Goal: Information Seeking & Learning: Learn about a topic

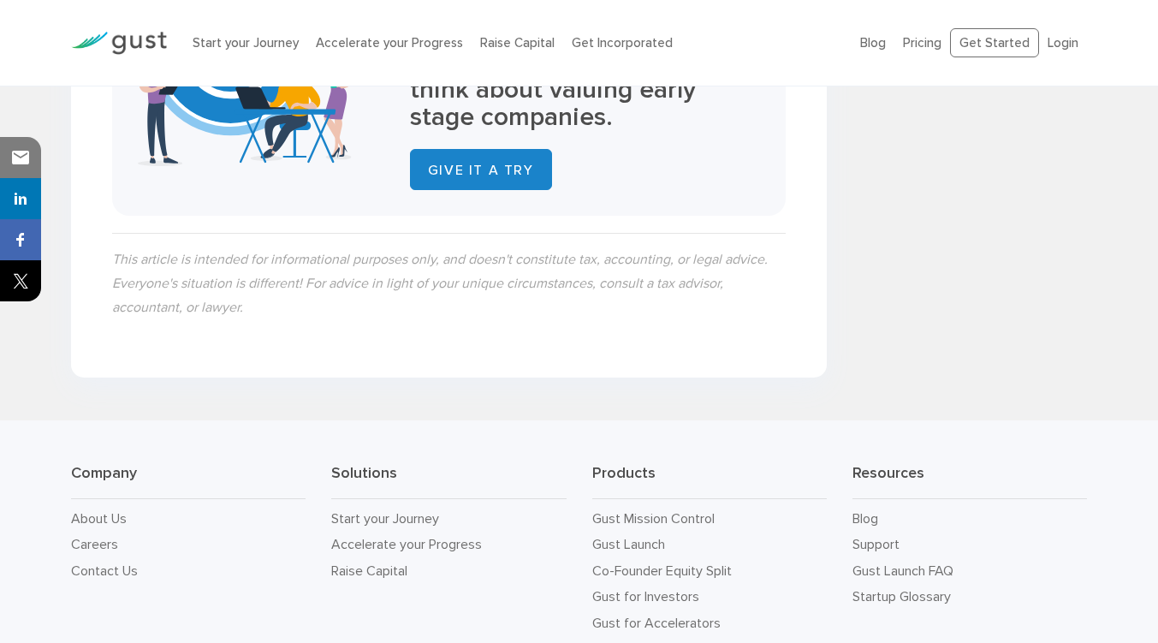
scroll to position [4354, 0]
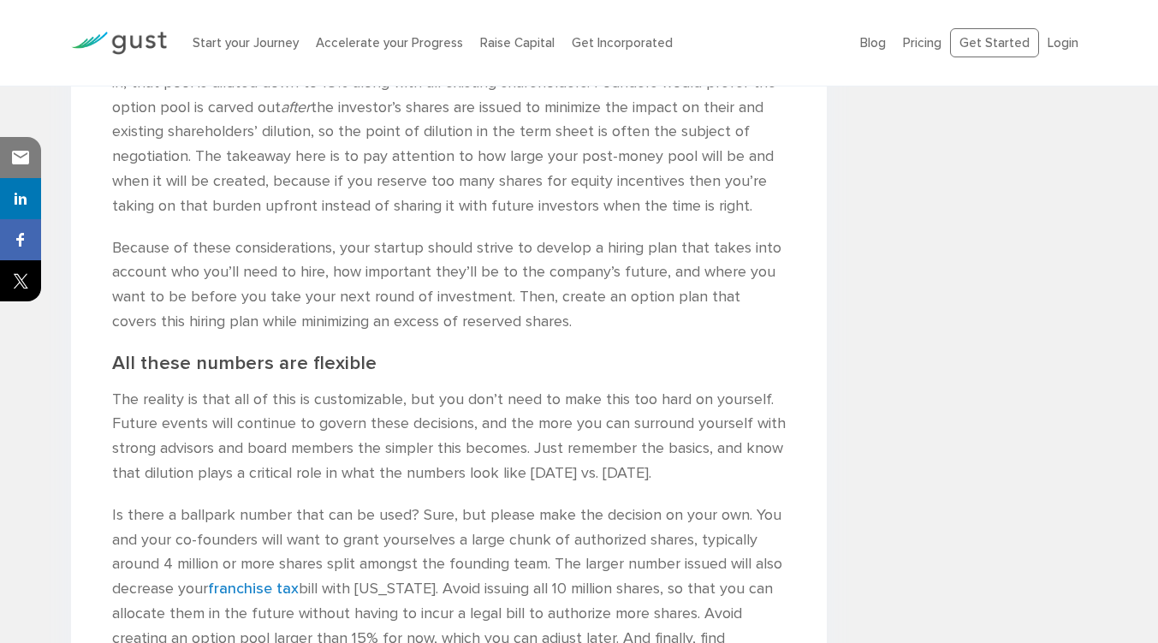
scroll to position [3852, 0]
